Goal: Transaction & Acquisition: Purchase product/service

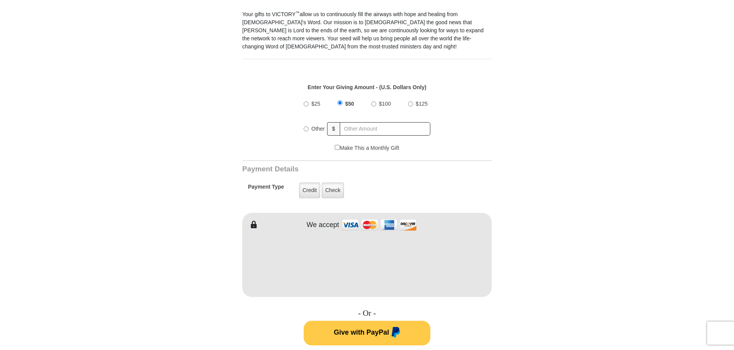
scroll to position [233, 0]
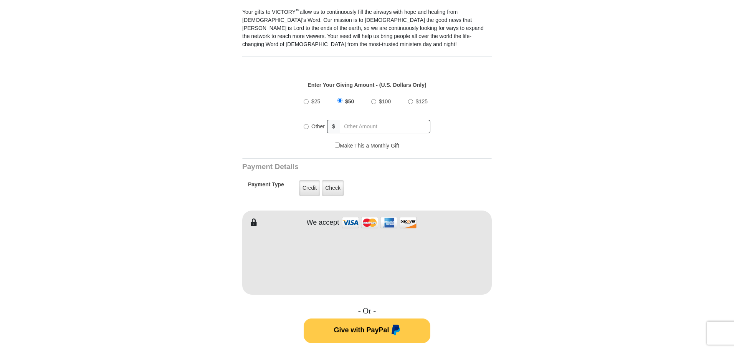
type input "Susan"
type input "Vieth"
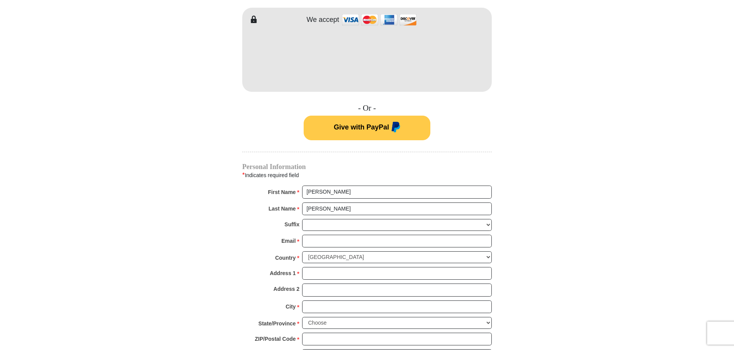
scroll to position [436, 0]
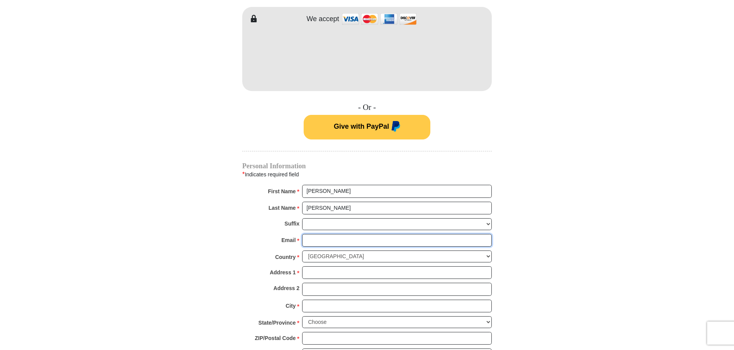
click at [320, 234] on input "Email *" at bounding box center [397, 240] width 190 height 13
type input "susan@fox1financial.com"
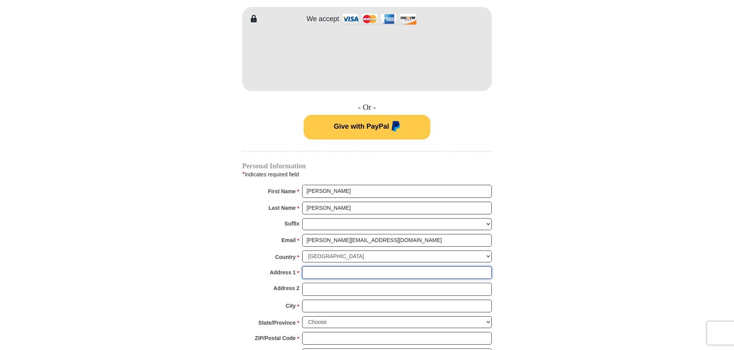
type input "6417 E Monte Cristo Ave"
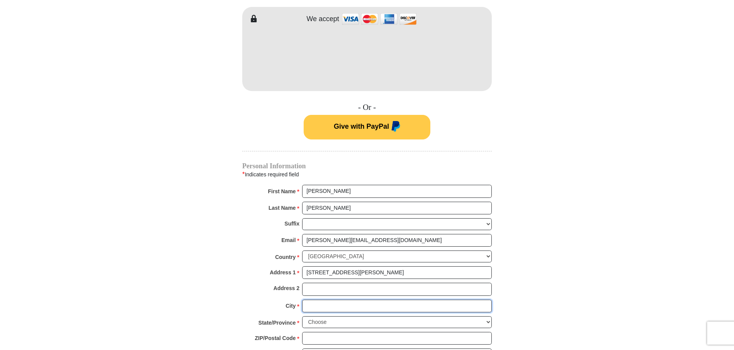
type input "Scottsdale"
select select "AZ"
type input "85254"
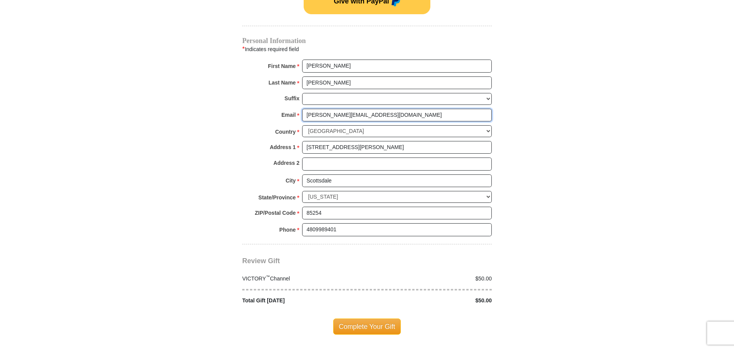
scroll to position [561, 0]
drag, startPoint x: 357, startPoint y: 218, endPoint x: 210, endPoint y: 231, distance: 148.0
type input "4803908150"
click at [468, 244] on div "Review Gift Your monthly donation will start on the first occurrence on your se…" at bounding box center [366, 274] width 249 height 60
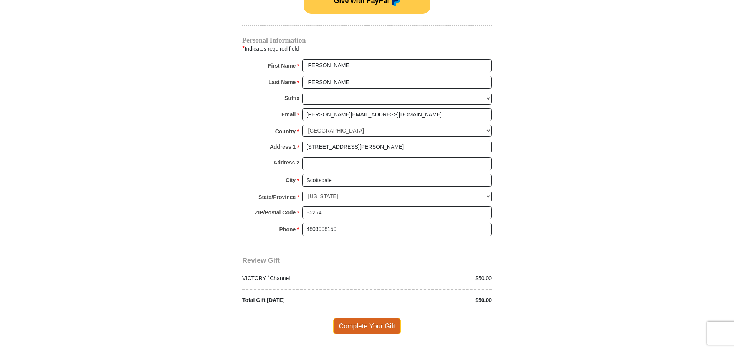
click at [370, 318] on span "Complete Your Gift" at bounding box center [367, 326] width 68 height 16
